Goal: Information Seeking & Learning: Learn about a topic

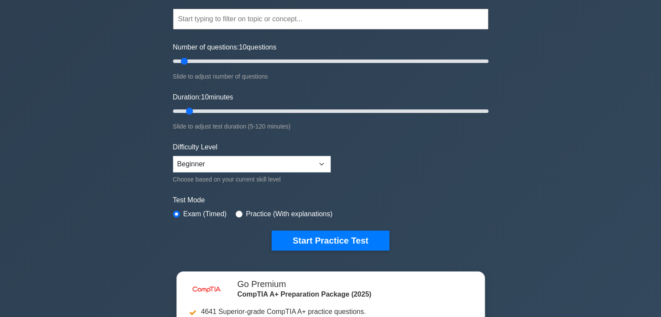
scroll to position [87, 0]
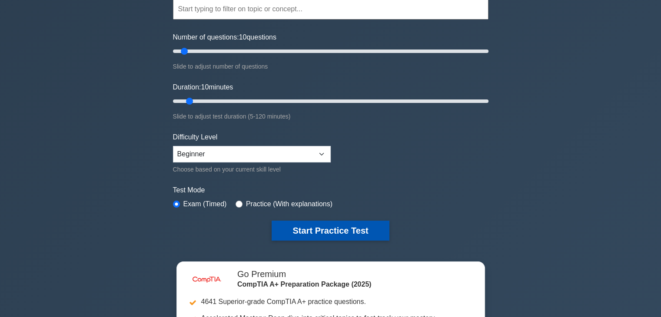
click at [289, 230] on button "Start Practice Test" at bounding box center [330, 231] width 117 height 20
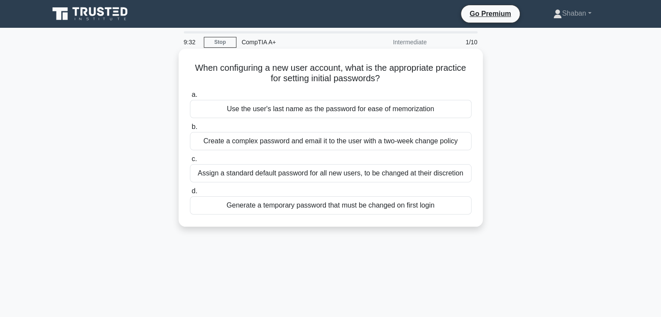
click at [287, 178] on div "Assign a standard default password for all new users, to be changed at their di…" at bounding box center [331, 173] width 282 height 18
click at [190, 162] on input "c. Assign a standard default password for all new users, to be changed at their…" at bounding box center [190, 159] width 0 height 6
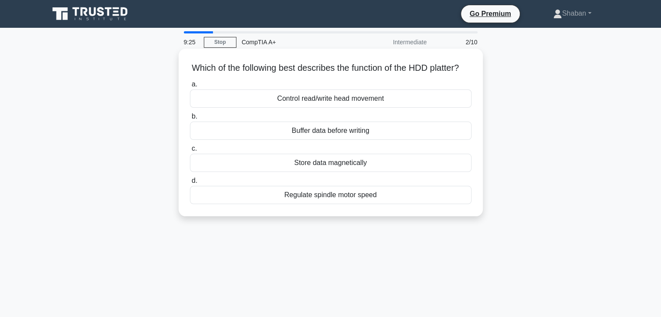
click at [287, 172] on div "Store data magnetically" at bounding box center [331, 163] width 282 height 18
click at [190, 152] on input "c. Store data magnetically" at bounding box center [190, 149] width 0 height 6
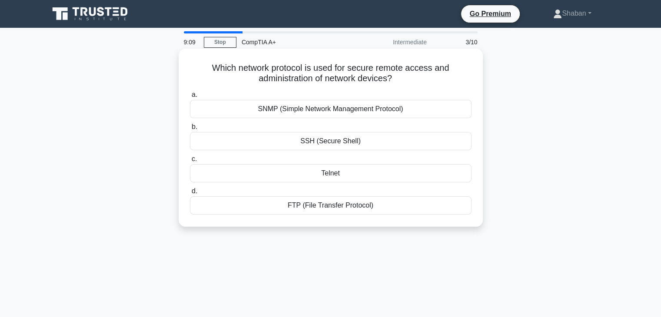
click at [318, 141] on div "SSH (Secure Shell)" at bounding box center [331, 141] width 282 height 18
click at [190, 130] on input "b. SSH (Secure Shell)" at bounding box center [190, 127] width 0 height 6
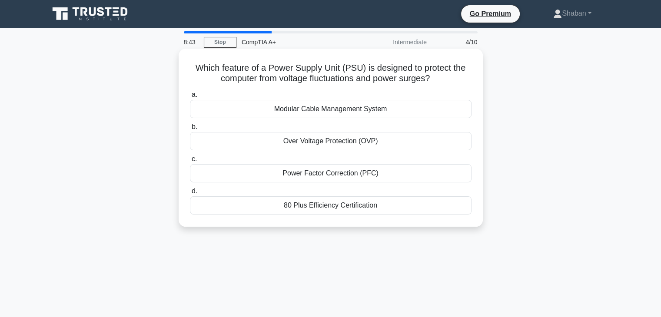
click at [312, 173] on div "Power Factor Correction (PFC)" at bounding box center [331, 173] width 282 height 18
click at [190, 162] on input "c. Power Factor Correction (PFC)" at bounding box center [190, 159] width 0 height 6
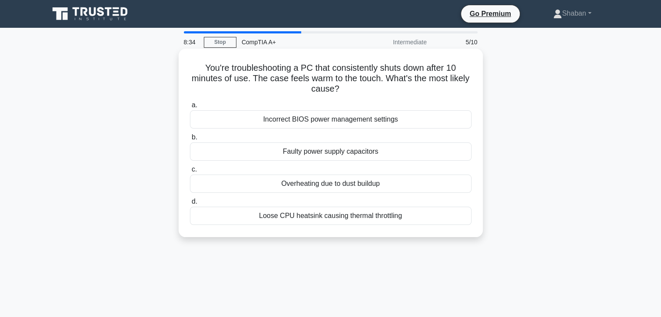
click at [316, 216] on div "Loose CPU heatsink causing thermal throttling" at bounding box center [331, 216] width 282 height 18
click at [190, 205] on input "d. Loose CPU heatsink causing thermal throttling" at bounding box center [190, 202] width 0 height 6
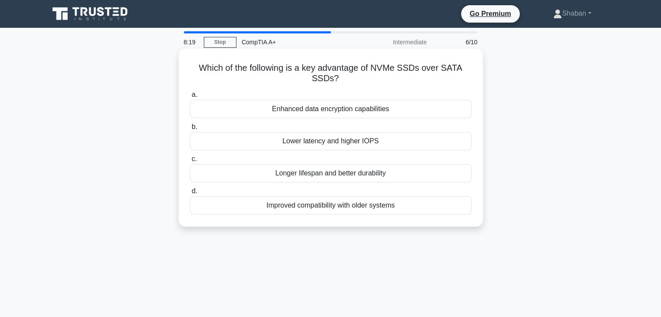
click at [334, 145] on div "Lower latency and higher IOPS" at bounding box center [331, 141] width 282 height 18
click at [190, 130] on input "b. Lower latency and higher IOPS" at bounding box center [190, 127] width 0 height 6
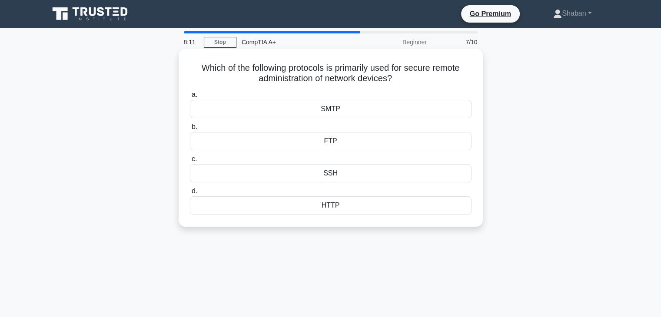
click at [330, 172] on div "SSH" at bounding box center [331, 173] width 282 height 18
click at [190, 162] on input "c. SSH" at bounding box center [190, 159] width 0 height 6
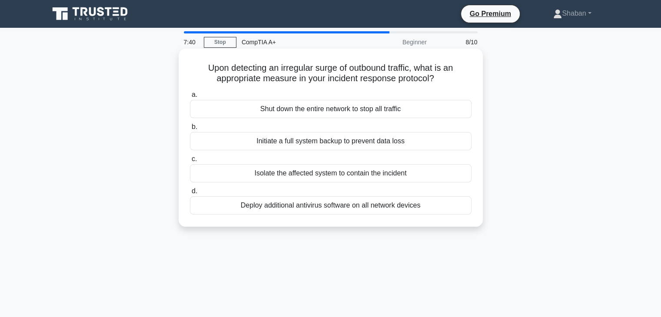
click at [295, 112] on div "Shut down the entire network to stop all traffic" at bounding box center [331, 109] width 282 height 18
click at [190, 98] on input "a. Shut down the entire network to stop all traffic" at bounding box center [190, 95] width 0 height 6
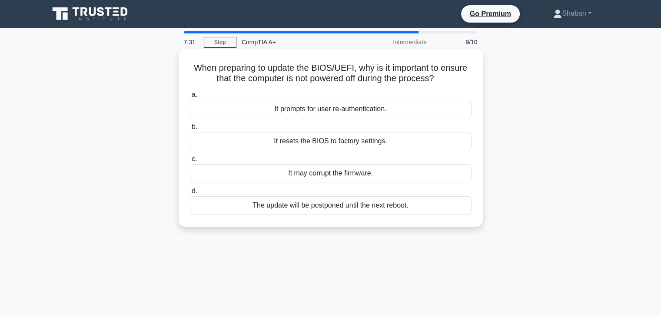
click at [322, 145] on div "It resets the BIOS to factory settings." at bounding box center [331, 141] width 282 height 18
click at [190, 130] on input "b. It resets the BIOS to factory settings." at bounding box center [190, 127] width 0 height 6
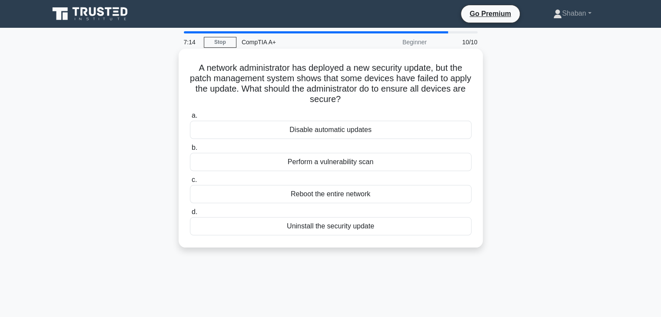
click at [349, 227] on div "Uninstall the security update" at bounding box center [331, 226] width 282 height 18
click at [190, 215] on input "d. Uninstall the security update" at bounding box center [190, 212] width 0 height 6
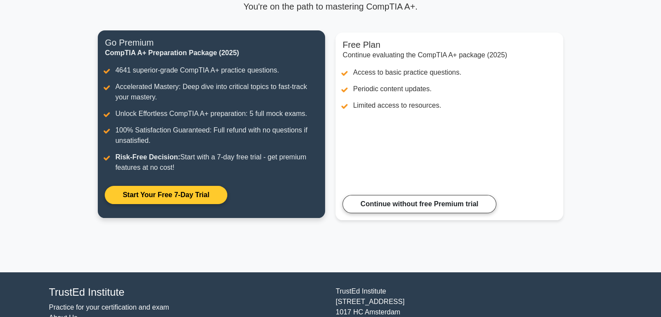
scroll to position [87, 0]
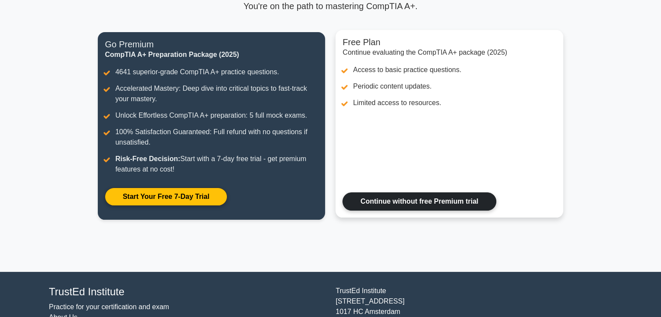
click at [382, 206] on link "Continue without free Premium trial" at bounding box center [418, 202] width 153 height 18
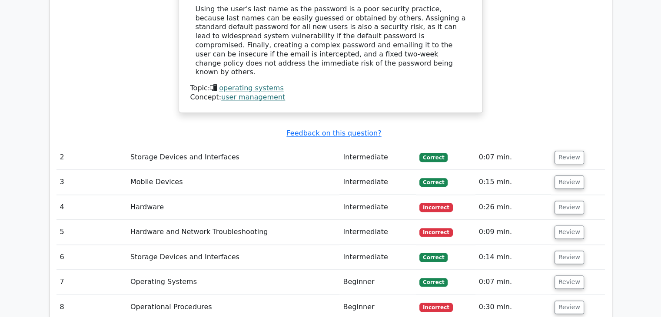
scroll to position [1087, 0]
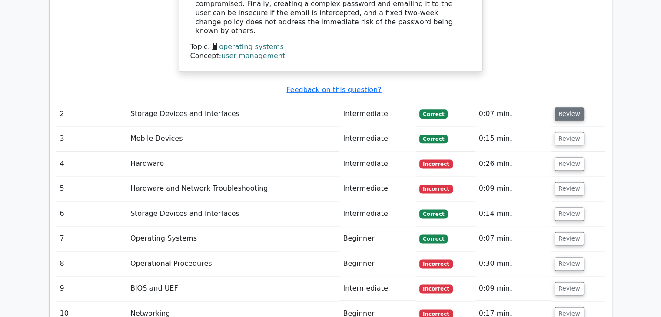
click at [563, 107] on button "Review" at bounding box center [570, 113] width 30 height 13
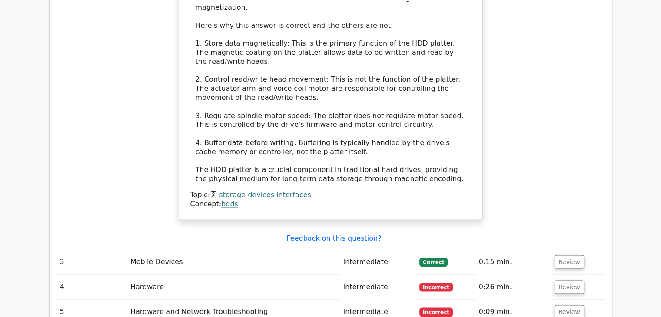
scroll to position [1478, 0]
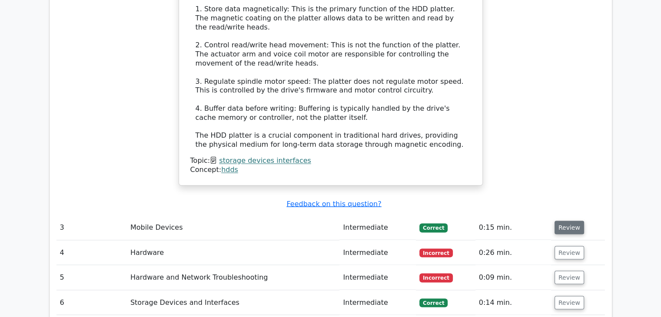
click at [568, 221] on button "Review" at bounding box center [570, 227] width 30 height 13
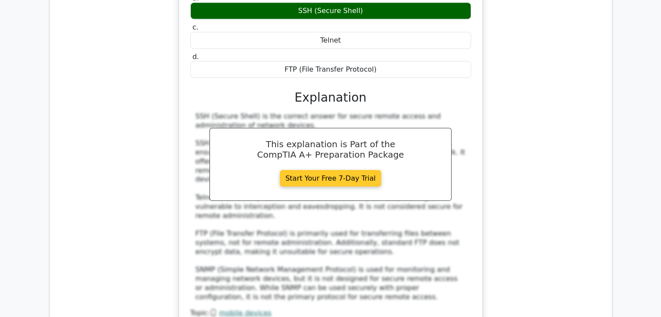
scroll to position [1912, 0]
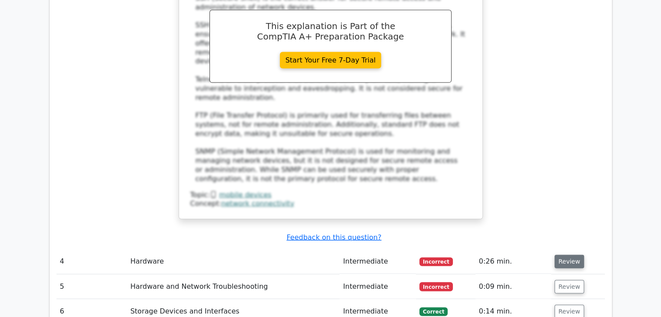
click at [562, 255] on button "Review" at bounding box center [570, 261] width 30 height 13
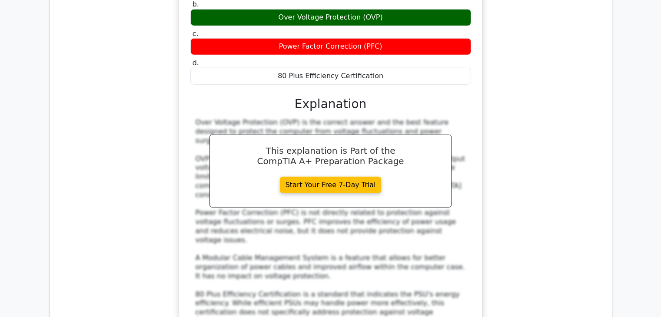
scroll to position [2347, 0]
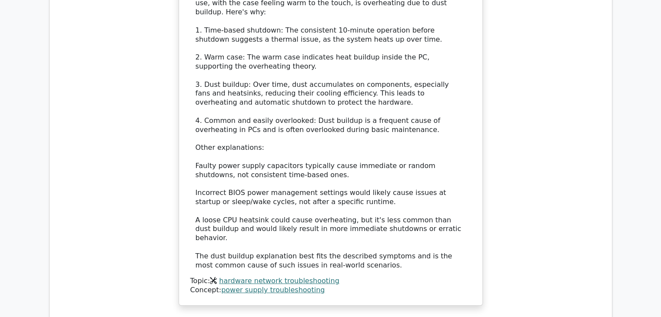
scroll to position [2912, 0]
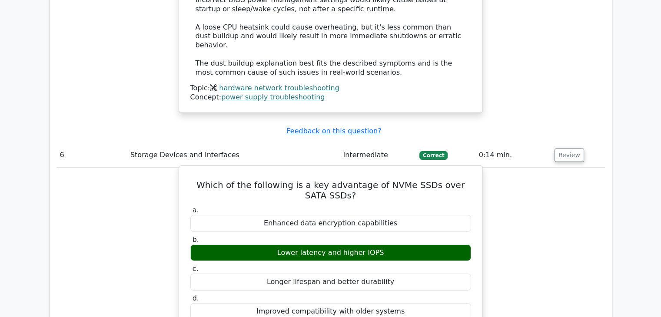
scroll to position [3390, 0]
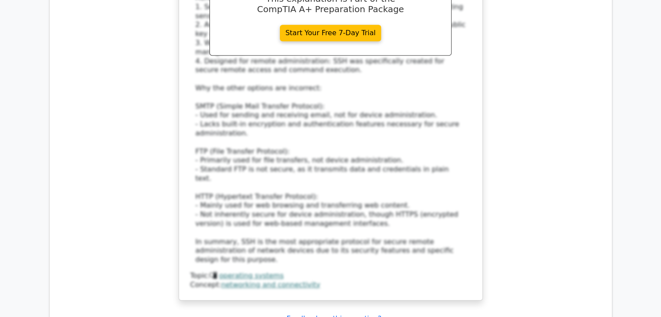
scroll to position [3955, 0]
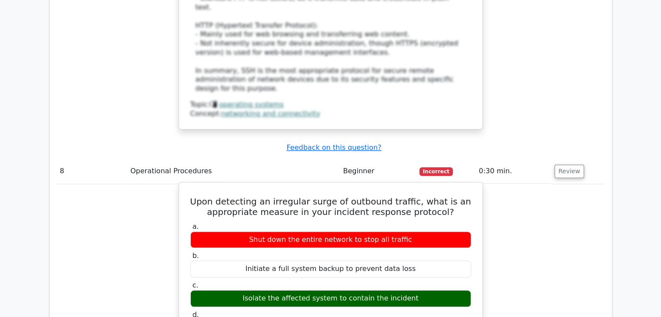
scroll to position [4303, 0]
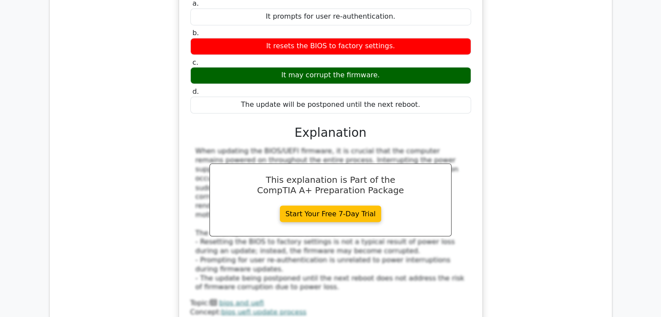
scroll to position [4781, 0]
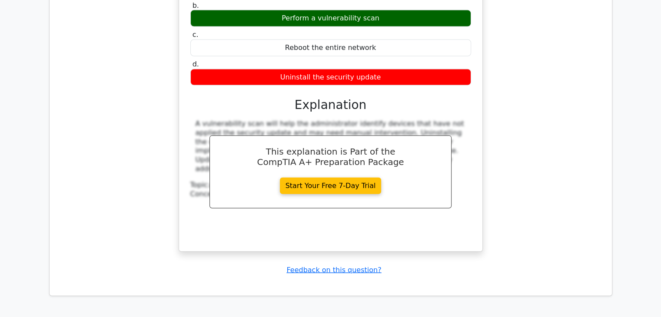
scroll to position [5371, 0]
